Goal: Information Seeking & Learning: Check status

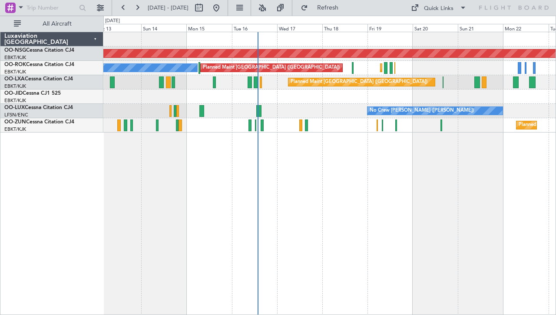
click at [372, 161] on div "Planned Maint [GEOGRAPHIC_DATA] ([GEOGRAPHIC_DATA]) Planned Maint [GEOGRAPHIC_D…" at bounding box center [329, 173] width 453 height 283
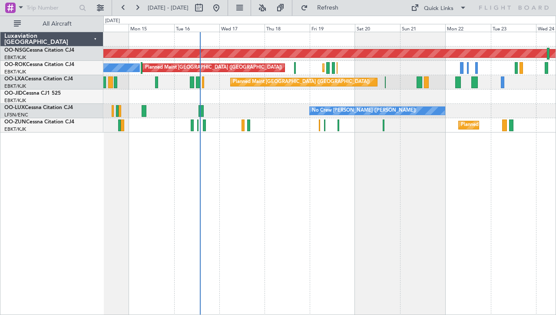
click at [273, 174] on div "Planned Maint [GEOGRAPHIC_DATA] ([GEOGRAPHIC_DATA]) Planned Maint [GEOGRAPHIC_D…" at bounding box center [329, 173] width 453 height 283
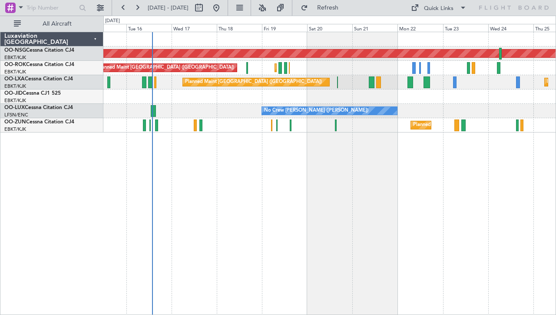
click at [303, 145] on div "Planned Maint [GEOGRAPHIC_DATA] ([GEOGRAPHIC_DATA]) Planned Maint [GEOGRAPHIC_D…" at bounding box center [329, 173] width 453 height 283
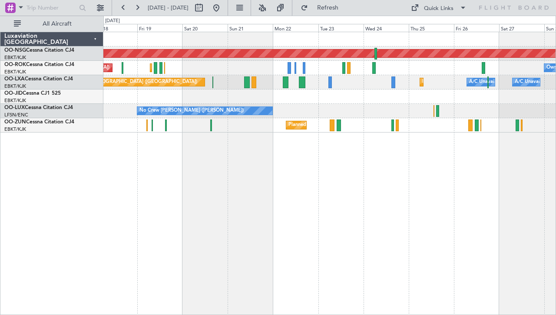
click at [355, 105] on div "No Crew [PERSON_NAME] ([PERSON_NAME])" at bounding box center [329, 111] width 452 height 14
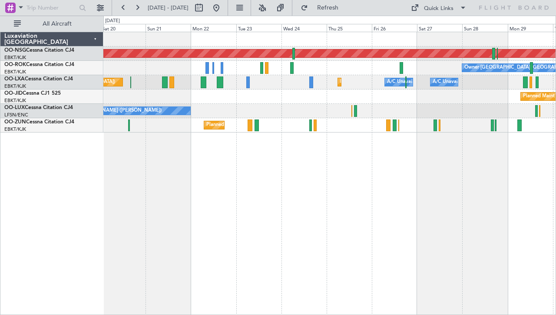
click at [343, 140] on div "Planned Maint [GEOGRAPHIC_DATA] ([GEOGRAPHIC_DATA]) Owner [GEOGRAPHIC_DATA]-[GE…" at bounding box center [329, 173] width 453 height 283
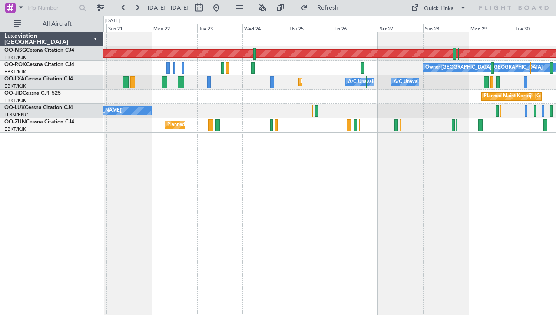
click at [405, 156] on div "Planned Maint [GEOGRAPHIC_DATA] ([GEOGRAPHIC_DATA]) Owner [GEOGRAPHIC_DATA]-[GE…" at bounding box center [329, 173] width 453 height 283
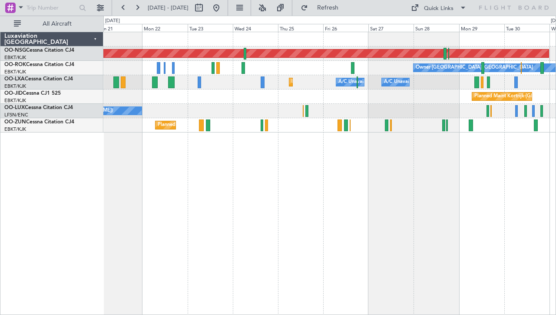
click at [271, 133] on div "Planned Maint [GEOGRAPHIC_DATA] ([GEOGRAPHIC_DATA]) Owner [GEOGRAPHIC_DATA]-[GE…" at bounding box center [329, 173] width 453 height 283
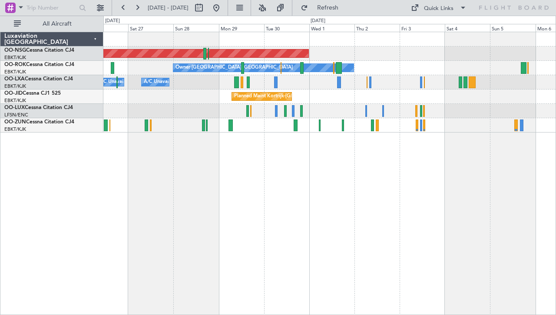
click at [326, 69] on div "Owner [GEOGRAPHIC_DATA]-[GEOGRAPHIC_DATA]" at bounding box center [329, 68] width 452 height 14
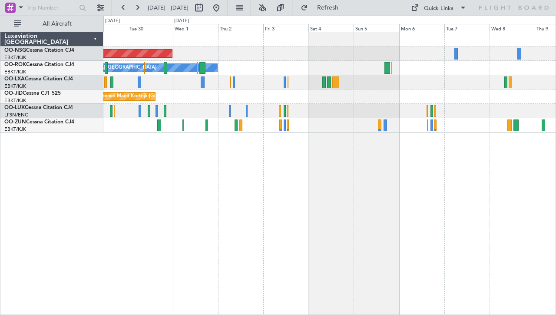
click at [281, 141] on div "Planned Maint [GEOGRAPHIC_DATA] ([GEOGRAPHIC_DATA]) Owner [GEOGRAPHIC_DATA]-[GE…" at bounding box center [329, 173] width 453 height 283
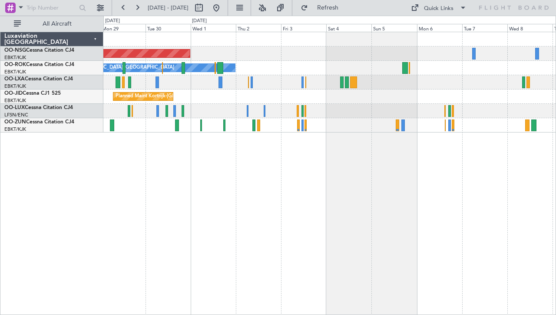
click at [346, 137] on div "Planned Maint [GEOGRAPHIC_DATA] ([GEOGRAPHIC_DATA]) Owner [GEOGRAPHIC_DATA]-[GE…" at bounding box center [329, 173] width 453 height 283
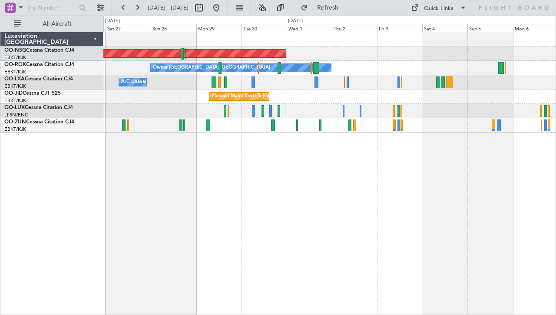
click at [310, 159] on div "Planned Maint [GEOGRAPHIC_DATA] ([GEOGRAPHIC_DATA]) Owner [GEOGRAPHIC_DATA]-[GE…" at bounding box center [329, 173] width 453 height 283
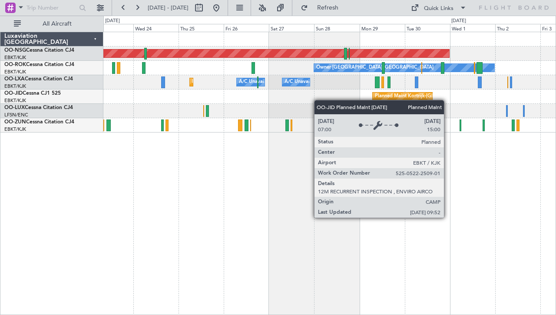
click at [449, 100] on div "Planned Maint Kortrijk-[GEOGRAPHIC_DATA]" at bounding box center [329, 97] width 452 height 14
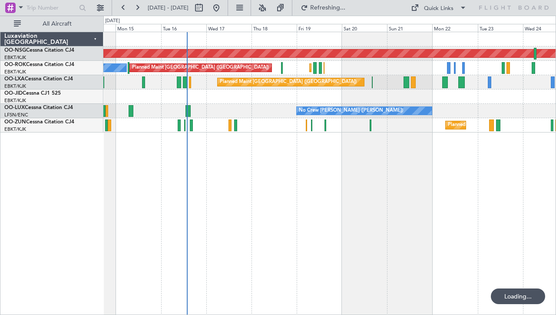
click at [467, 192] on div "Planned Maint [GEOGRAPHIC_DATA] ([GEOGRAPHIC_DATA]) Planned Maint [GEOGRAPHIC_D…" at bounding box center [329, 173] width 453 height 283
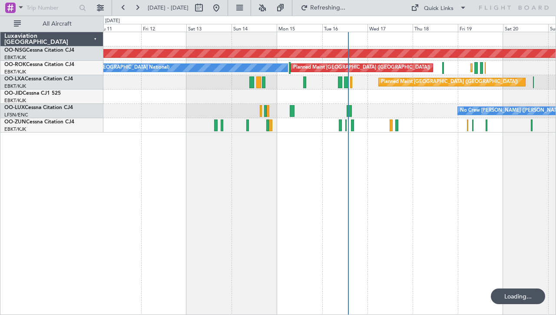
click at [510, 206] on div "Planned Maint [GEOGRAPHIC_DATA] ([GEOGRAPHIC_DATA]) Planned Maint [GEOGRAPHIC_D…" at bounding box center [329, 173] width 453 height 283
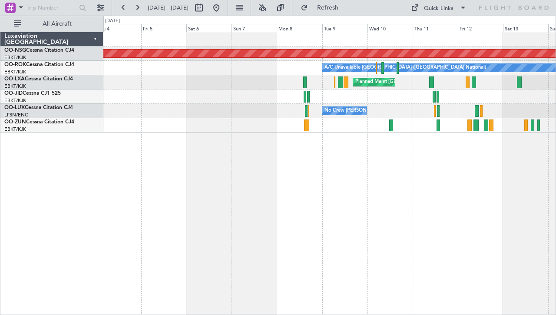
click at [465, 200] on div "Planned Maint [GEOGRAPHIC_DATA] ([GEOGRAPHIC_DATA]) A/C Unavailable [GEOGRAPHIC…" at bounding box center [329, 173] width 453 height 283
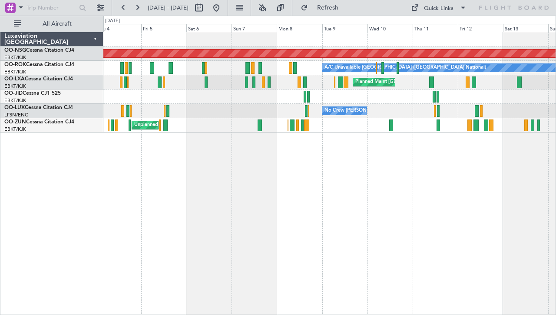
click at [212, 164] on div "Planned Maint [GEOGRAPHIC_DATA] ([GEOGRAPHIC_DATA]) A/C Unavailable [GEOGRAPHIC…" at bounding box center [329, 173] width 453 height 283
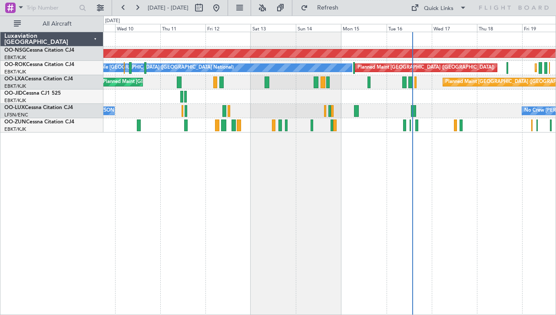
click at [229, 156] on div "Planned Maint [GEOGRAPHIC_DATA] ([GEOGRAPHIC_DATA]) A/C Unavailable [GEOGRAPHIC…" at bounding box center [329, 173] width 453 height 283
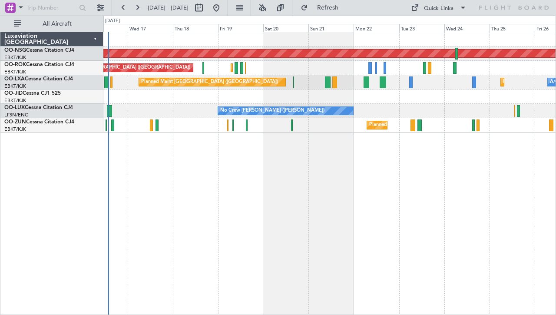
click at [187, 178] on div "Planned Maint [GEOGRAPHIC_DATA] ([GEOGRAPHIC_DATA]) Planned Maint [GEOGRAPHIC_D…" at bounding box center [329, 173] width 453 height 283
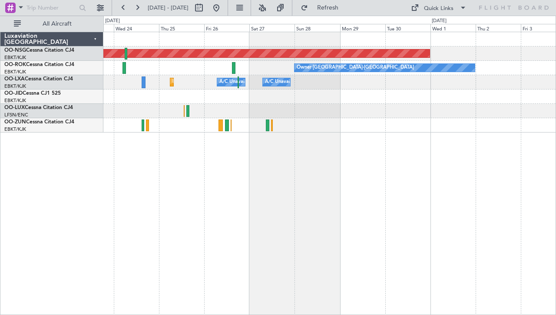
click at [294, 137] on div "Planned Maint [GEOGRAPHIC_DATA] ([GEOGRAPHIC_DATA]) Owner [GEOGRAPHIC_DATA]-[GE…" at bounding box center [329, 173] width 453 height 283
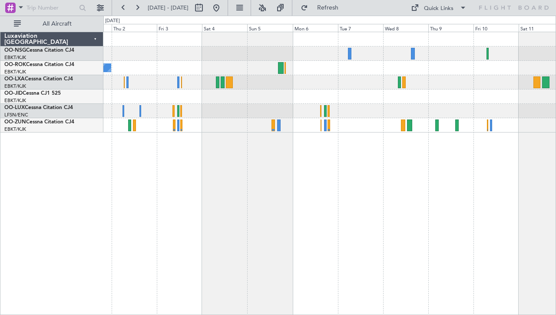
click at [213, 161] on div "Planned Maint [GEOGRAPHIC_DATA] ([GEOGRAPHIC_DATA]) Owner [GEOGRAPHIC_DATA]-[GE…" at bounding box center [329, 173] width 453 height 283
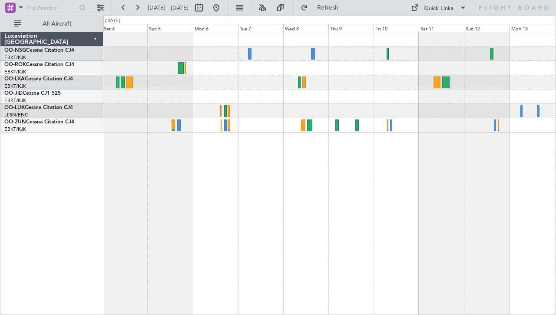
click at [249, 154] on div "Owner [GEOGRAPHIC_DATA]-[GEOGRAPHIC_DATA]" at bounding box center [329, 173] width 453 height 283
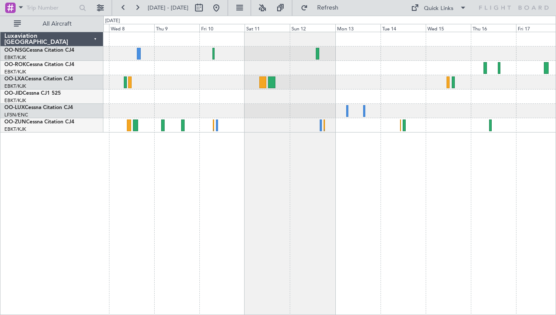
click at [237, 127] on div at bounding box center [329, 173] width 453 height 283
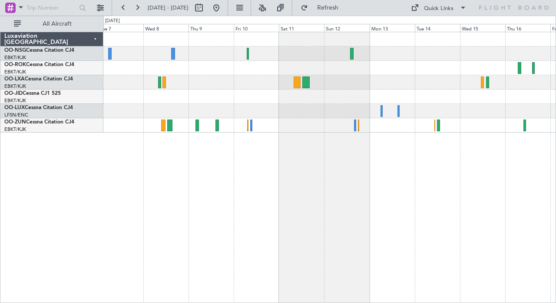
click at [463, 170] on div at bounding box center [329, 167] width 453 height 271
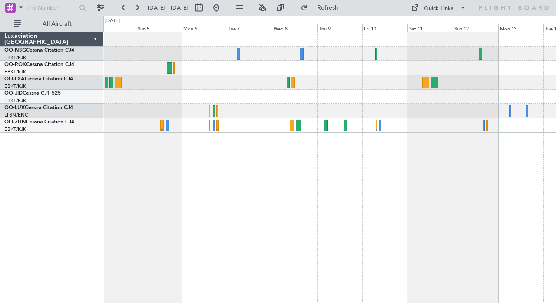
click at [433, 162] on div "Owner [GEOGRAPHIC_DATA]-[GEOGRAPHIC_DATA]" at bounding box center [329, 167] width 453 height 271
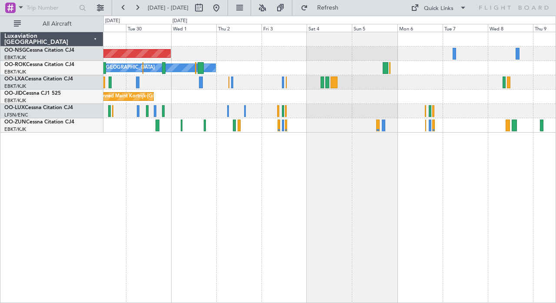
click at [502, 156] on div "Planned Maint [GEOGRAPHIC_DATA] ([GEOGRAPHIC_DATA]) Owner [GEOGRAPHIC_DATA]-[GE…" at bounding box center [329, 167] width 453 height 271
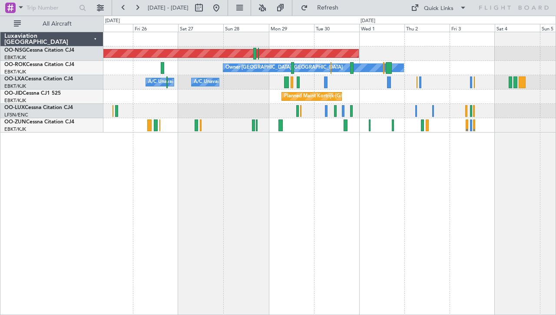
click at [276, 163] on div "Planned Maint [GEOGRAPHIC_DATA] ([GEOGRAPHIC_DATA]) Owner [GEOGRAPHIC_DATA]-[GE…" at bounding box center [329, 173] width 453 height 283
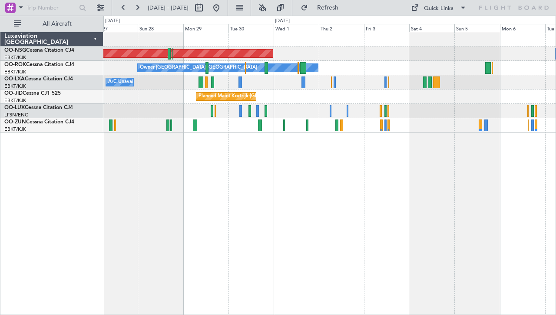
click at [183, 179] on div "Planned Maint [GEOGRAPHIC_DATA] ([GEOGRAPHIC_DATA]) Owner [GEOGRAPHIC_DATA]-[GE…" at bounding box center [329, 173] width 453 height 283
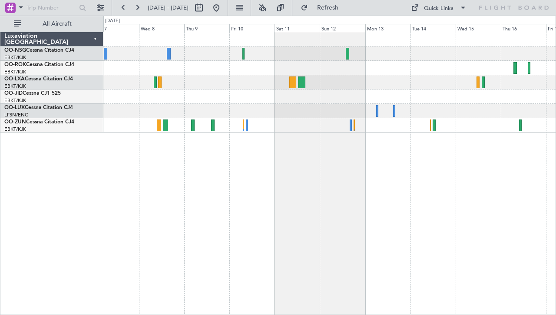
click at [219, 183] on div at bounding box center [329, 173] width 453 height 283
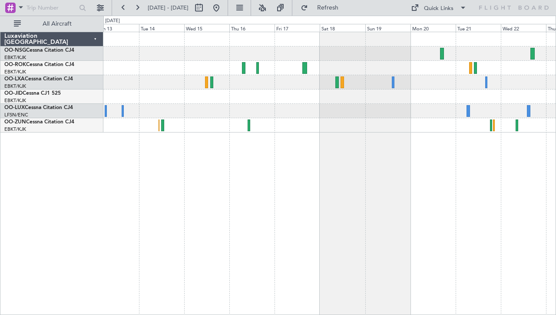
click at [193, 167] on div at bounding box center [329, 173] width 453 height 283
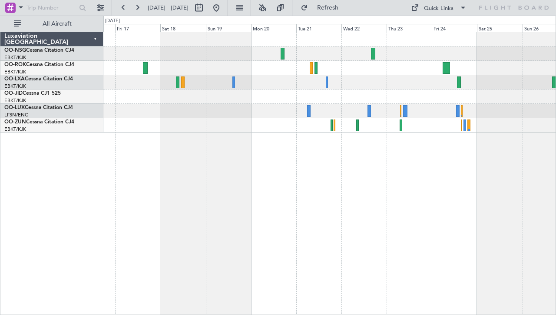
click at [277, 164] on div at bounding box center [329, 173] width 453 height 283
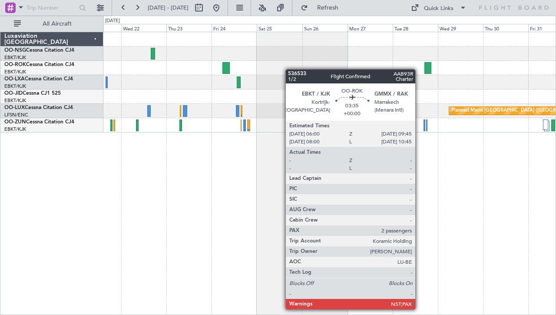
click at [260, 68] on div at bounding box center [329, 68] width 452 height 14
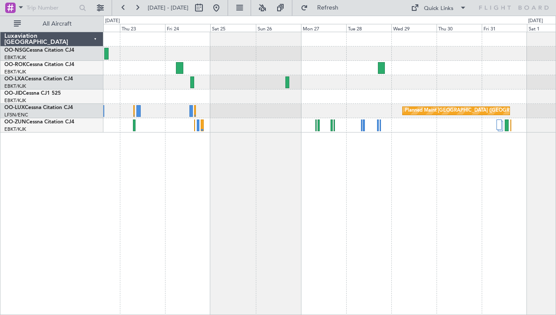
click at [325, 191] on div "Planned Maint [GEOGRAPHIC_DATA] ([GEOGRAPHIC_DATA])" at bounding box center [329, 173] width 453 height 283
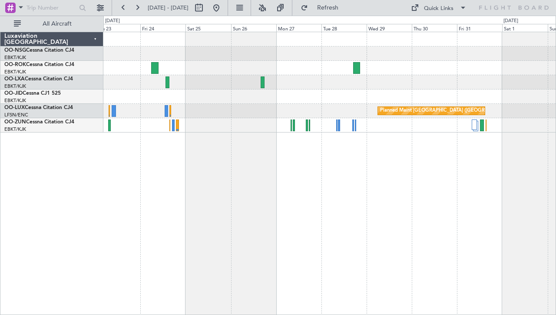
click at [338, 119] on div at bounding box center [329, 125] width 452 height 14
